Goal: Leave review/rating: Leave review/rating

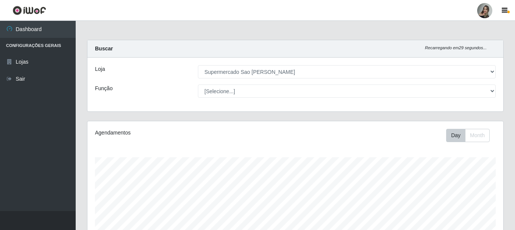
select select "383"
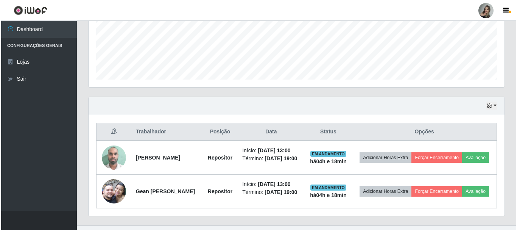
scroll to position [217, 0]
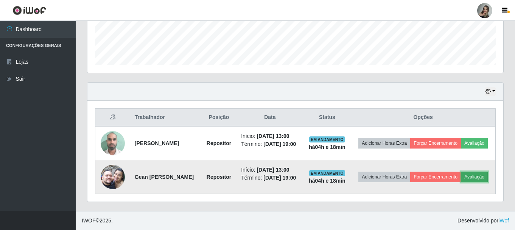
click at [461, 182] on button "Avaliação" at bounding box center [474, 176] width 27 height 11
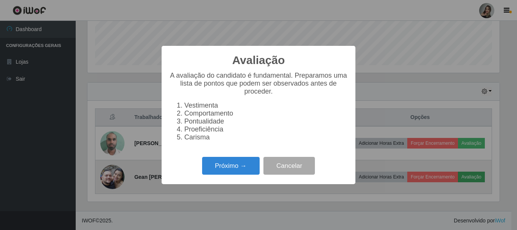
scroll to position [157, 412]
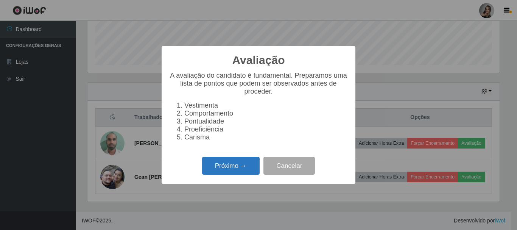
click at [242, 172] on button "Próximo →" at bounding box center [231, 166] width 58 height 18
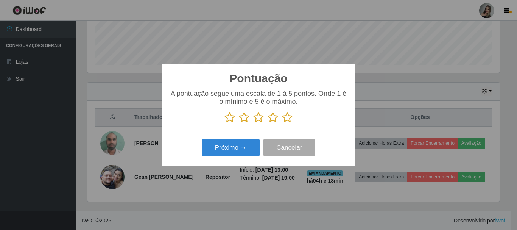
scroll to position [378320, 378065]
click at [259, 121] on icon at bounding box center [258, 117] width 11 height 11
click at [253, 123] on input "radio" at bounding box center [253, 123] width 0 height 0
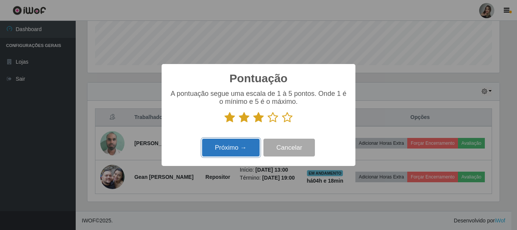
click at [244, 143] on button "Próximo →" at bounding box center [231, 148] width 58 height 18
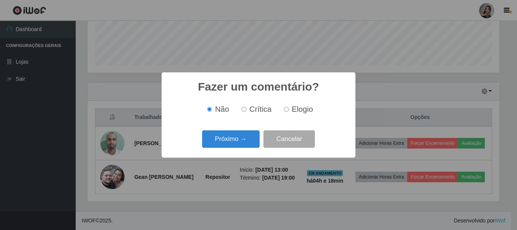
click at [244, 143] on button "Próximo →" at bounding box center [231, 139] width 58 height 18
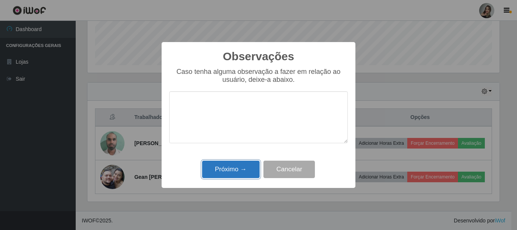
click at [245, 171] on button "Próximo →" at bounding box center [231, 169] width 58 height 18
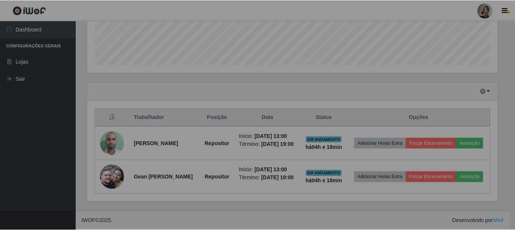
scroll to position [157, 416]
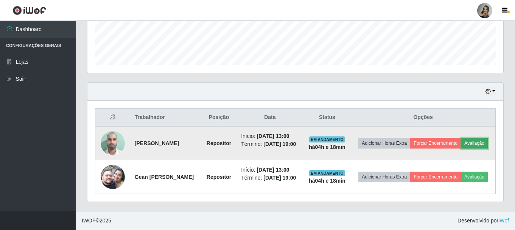
click at [461, 140] on button "Avaliação" at bounding box center [474, 143] width 27 height 11
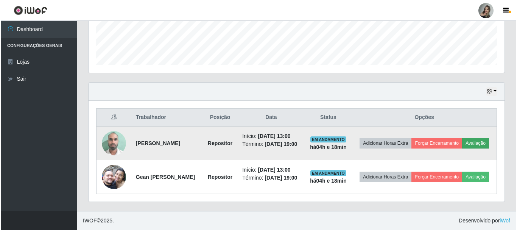
scroll to position [157, 412]
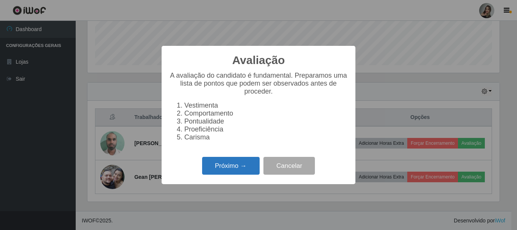
click at [217, 172] on button "Próximo →" at bounding box center [231, 166] width 58 height 18
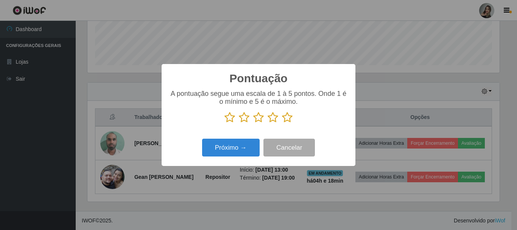
scroll to position [378320, 378065]
click at [256, 122] on icon at bounding box center [258, 117] width 11 height 11
click at [253, 123] on input "radio" at bounding box center [253, 123] width 0 height 0
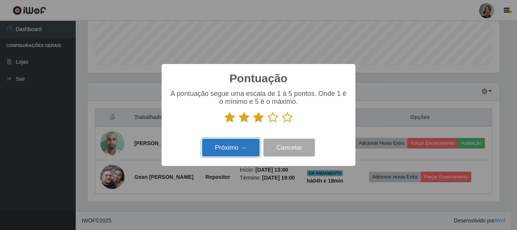
click at [244, 148] on button "Próximo →" at bounding box center [231, 148] width 58 height 18
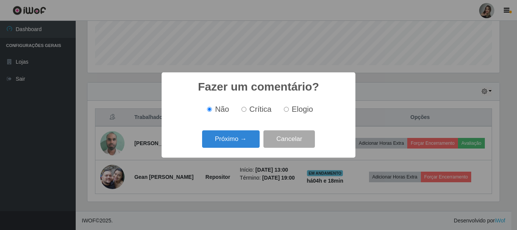
click at [244, 148] on button "Próximo →" at bounding box center [231, 139] width 58 height 18
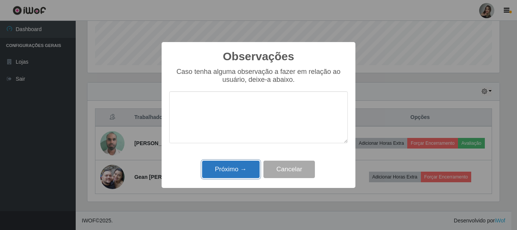
click at [244, 170] on button "Próximo →" at bounding box center [231, 169] width 58 height 18
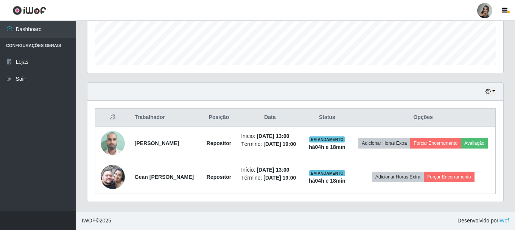
scroll to position [206, 0]
